Goal: Communication & Community: Connect with others

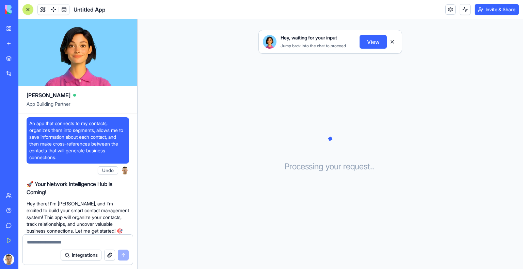
scroll to position [1082, 0]
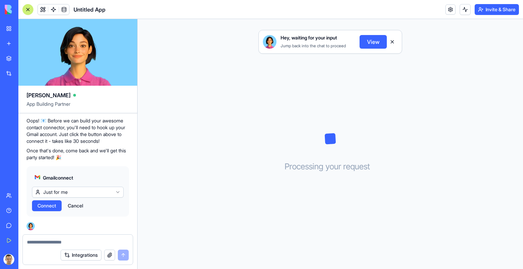
click at [395, 43] on button at bounding box center [392, 41] width 11 height 11
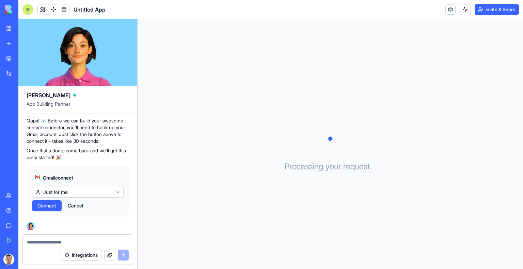
click at [47, 206] on span "Connect" at bounding box center [46, 206] width 19 height 7
click at [43, 206] on span "Connect" at bounding box center [46, 206] width 19 height 7
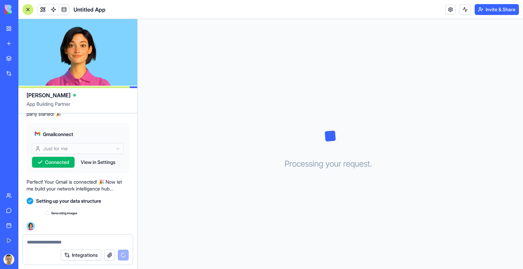
scroll to position [1125, 0]
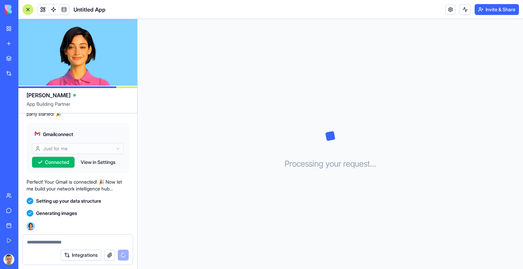
click at [211, 115] on div "Processing your request . . ." at bounding box center [331, 144] width 386 height 250
